Goal: Task Accomplishment & Management: Use online tool/utility

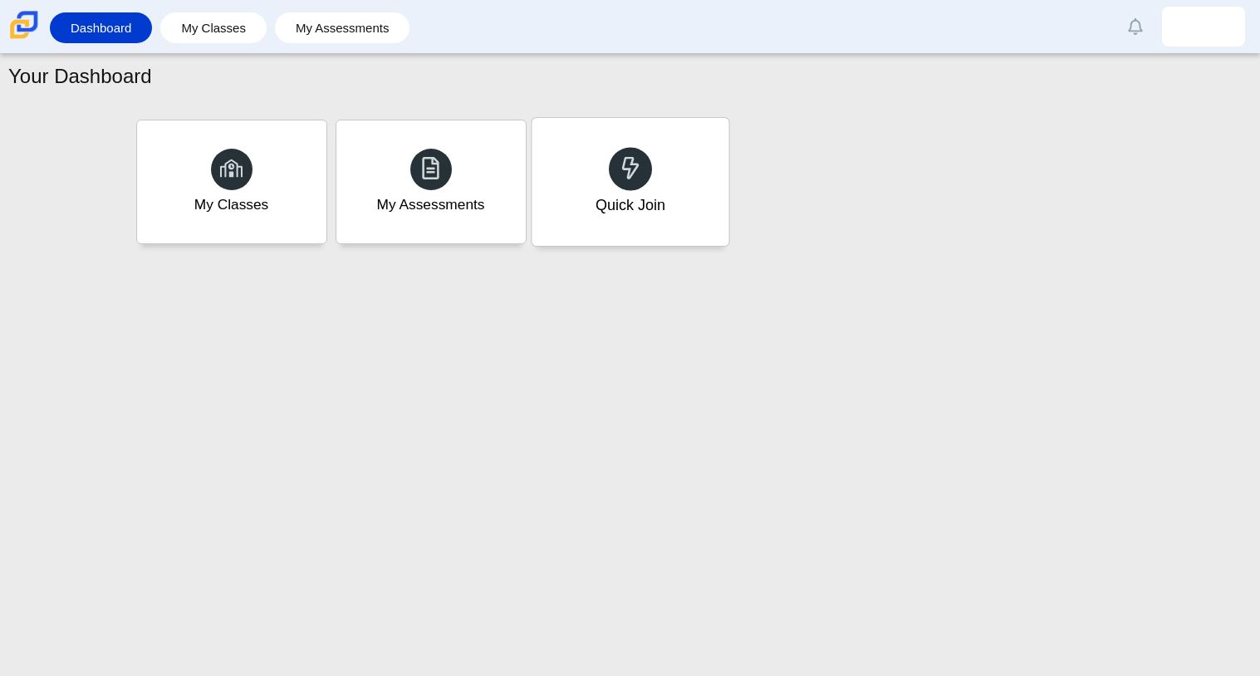
click at [600, 164] on div "Quick Join" at bounding box center [629, 182] width 197 height 128
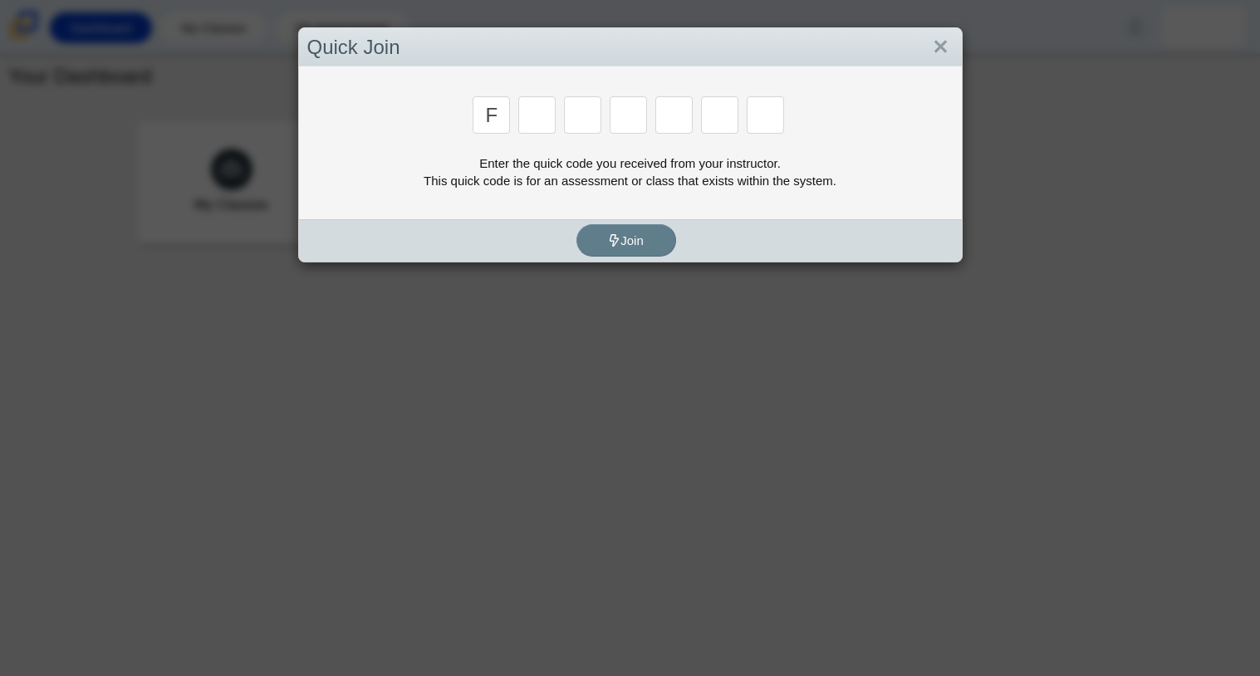
type input "f"
type input "7"
type input "m"
type input "c"
type input "h"
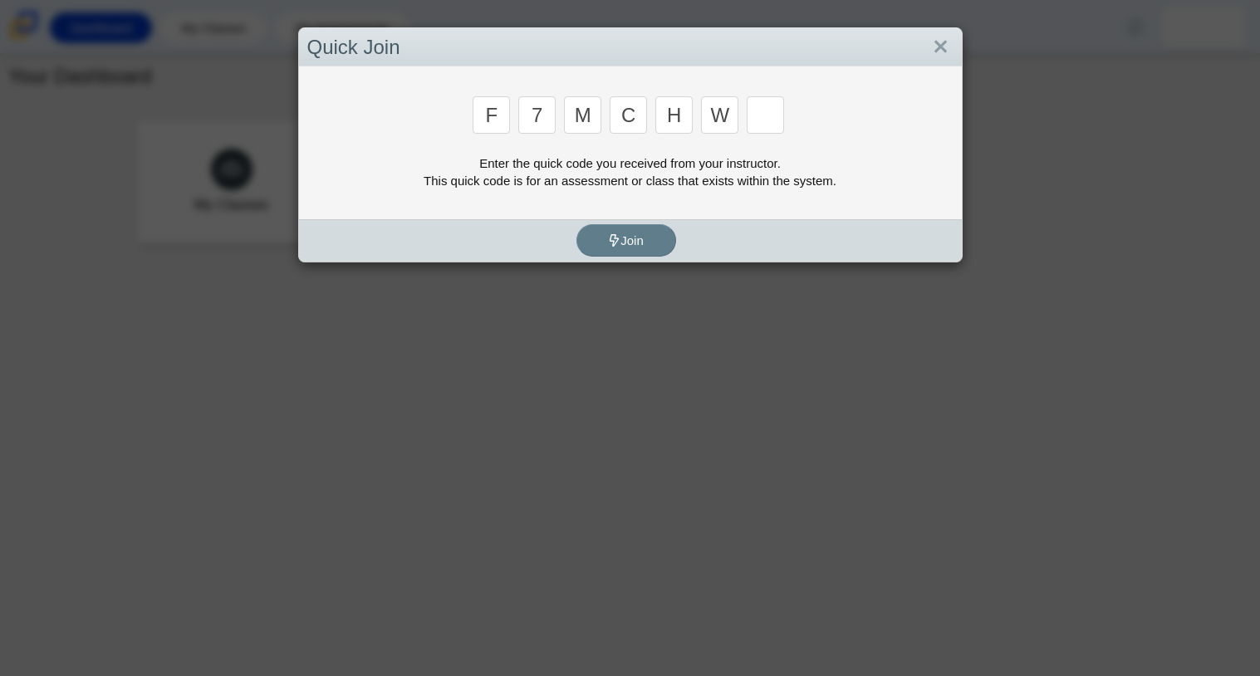
type input "w"
type input "k"
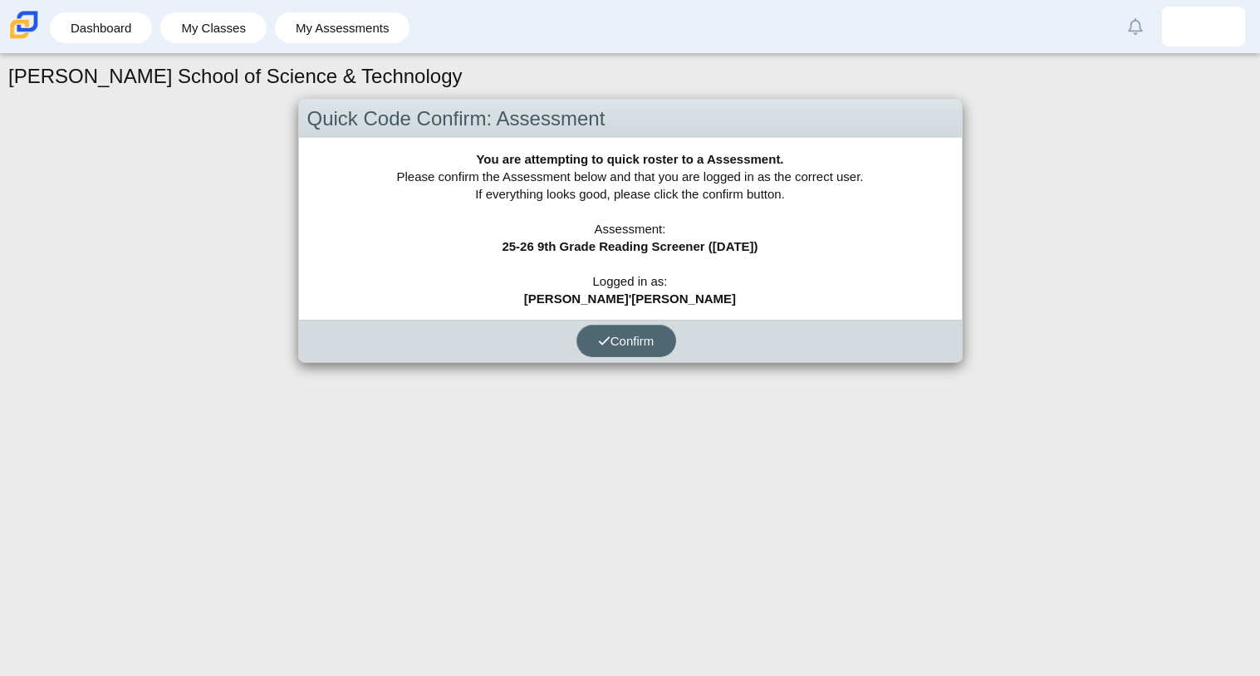
click at [644, 331] on button "Confirm" at bounding box center [626, 341] width 100 height 32
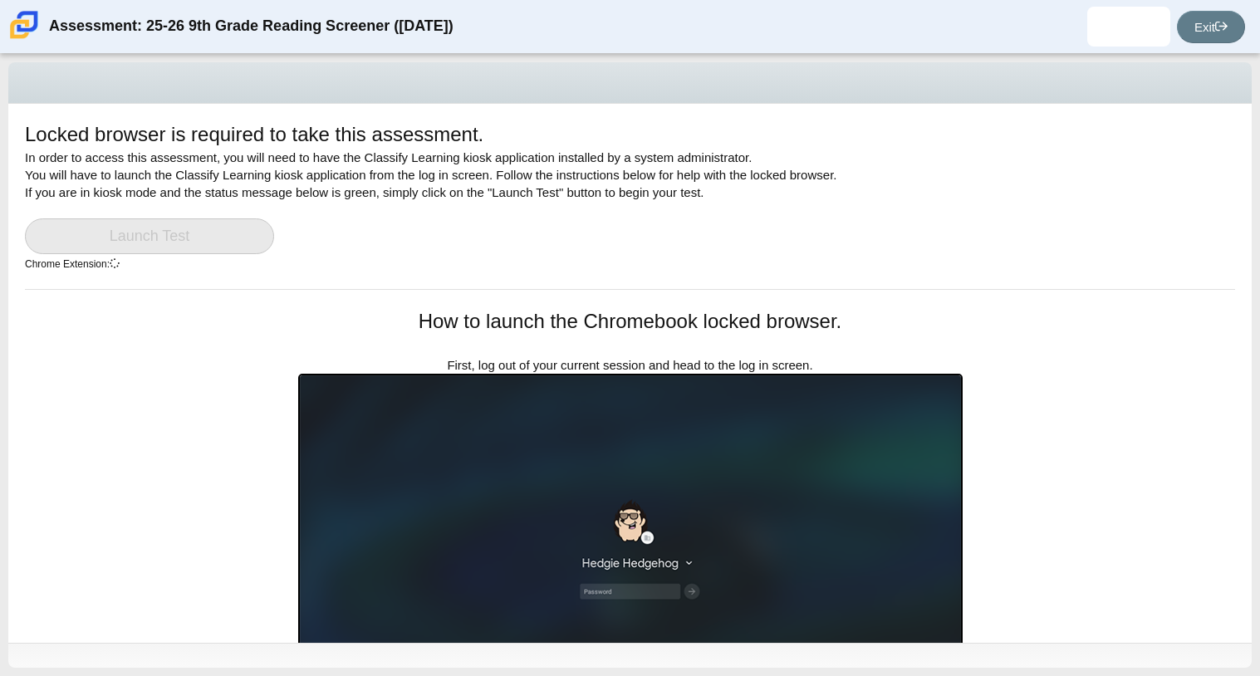
click at [196, 238] on link "Launch Test" at bounding box center [149, 236] width 249 height 36
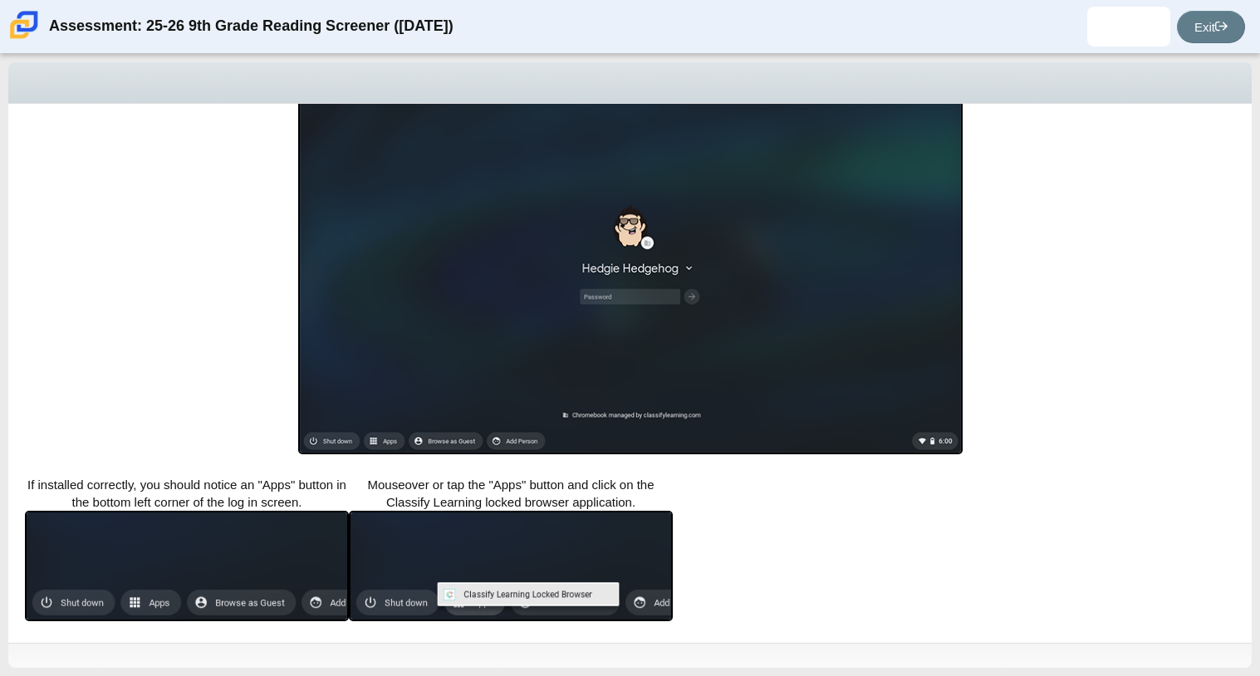
click at [355, 295] on img at bounding box center [630, 266] width 664 height 375
click at [395, 538] on img at bounding box center [511, 566] width 324 height 110
click at [397, 605] on img at bounding box center [511, 566] width 324 height 110
click at [234, 566] on img at bounding box center [187, 566] width 324 height 110
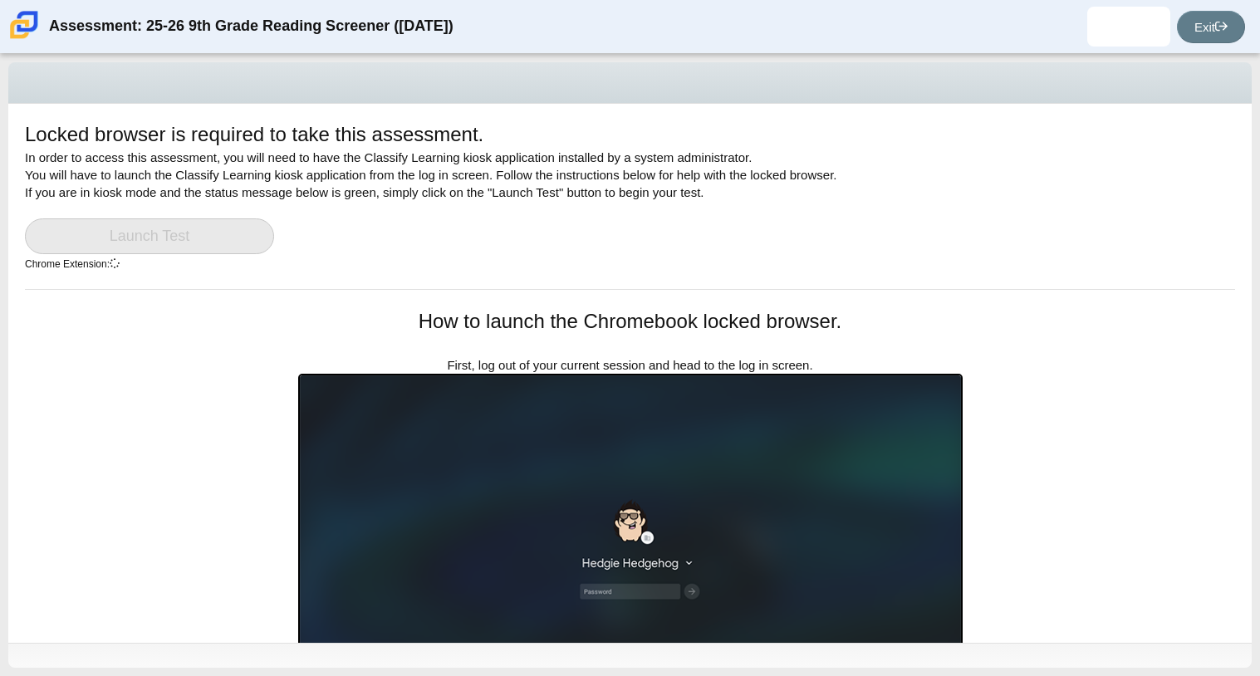
click at [350, 546] on img at bounding box center [630, 561] width 664 height 375
